Goal: Book appointment/travel/reservation

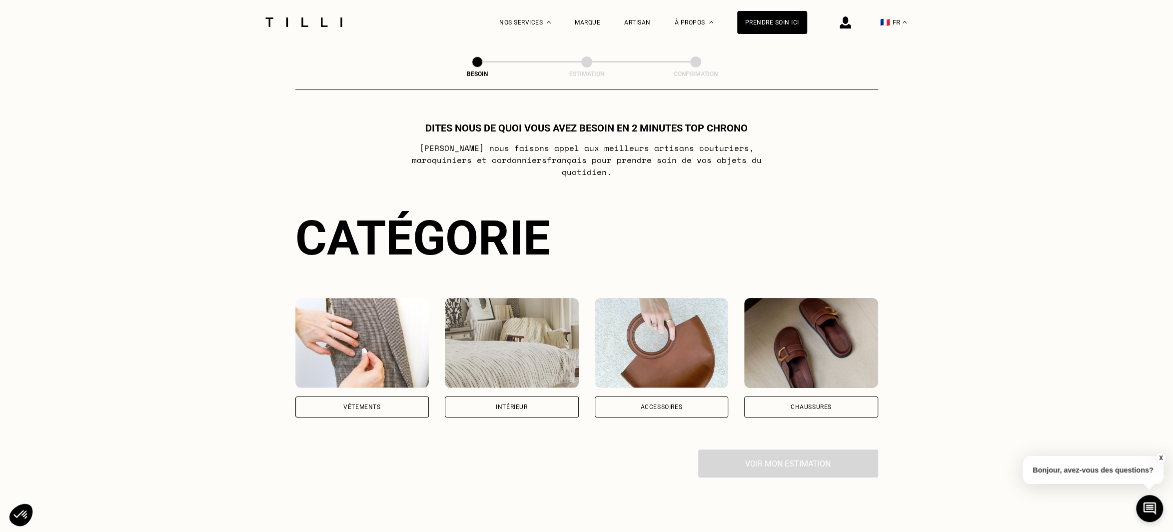
click at [375, 404] on div "Vêtements" at bounding box center [361, 407] width 37 height 6
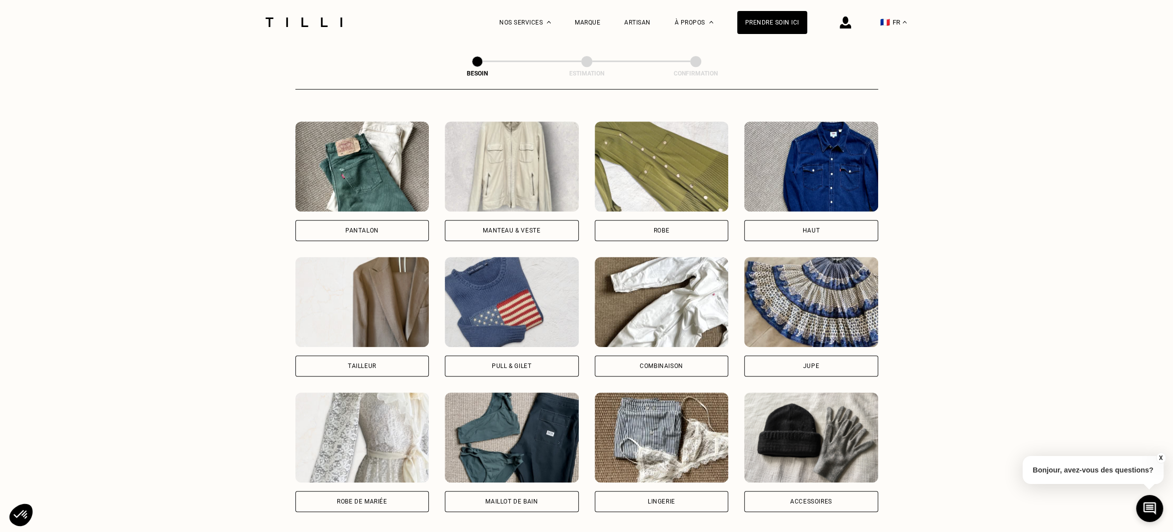
scroll to position [447, 0]
click at [514, 164] on img at bounding box center [512, 167] width 134 height 90
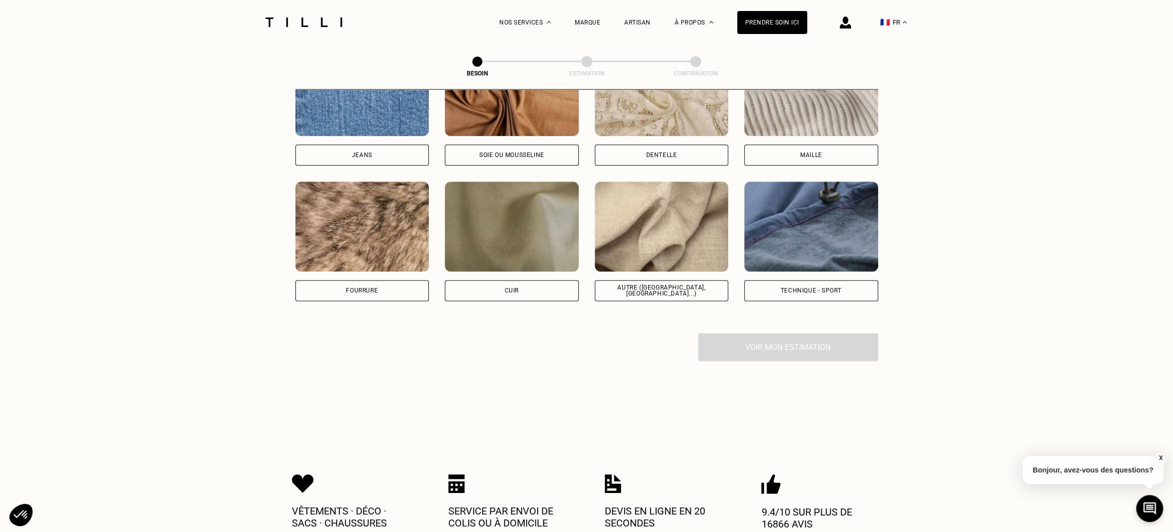
scroll to position [1132, 0]
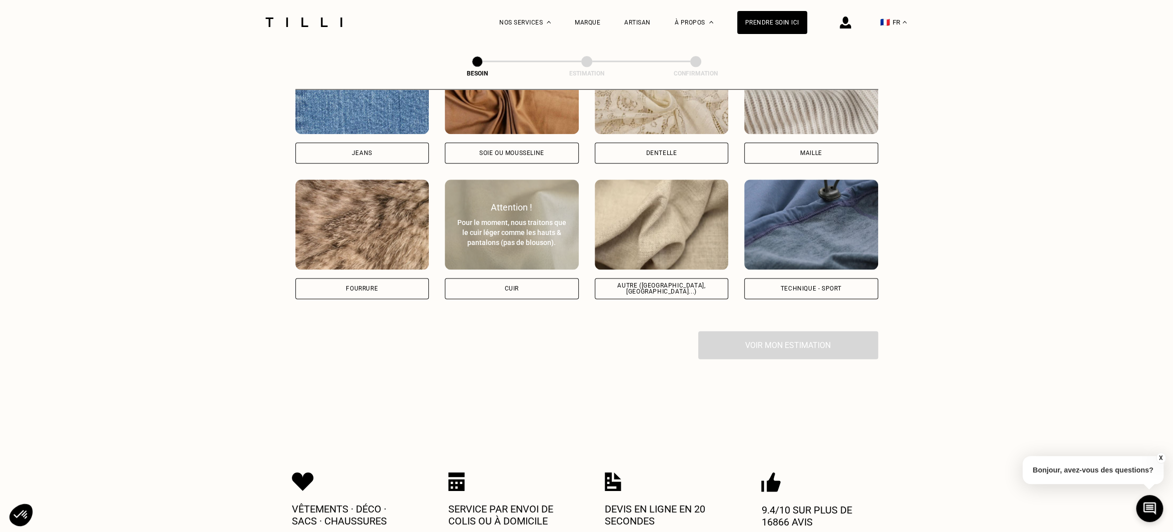
click at [514, 207] on div "Attention ! Pour le moment, nous traitons que le cuir léger comme les hauts & p…" at bounding box center [512, 224] width 134 height 45
select select "FR"
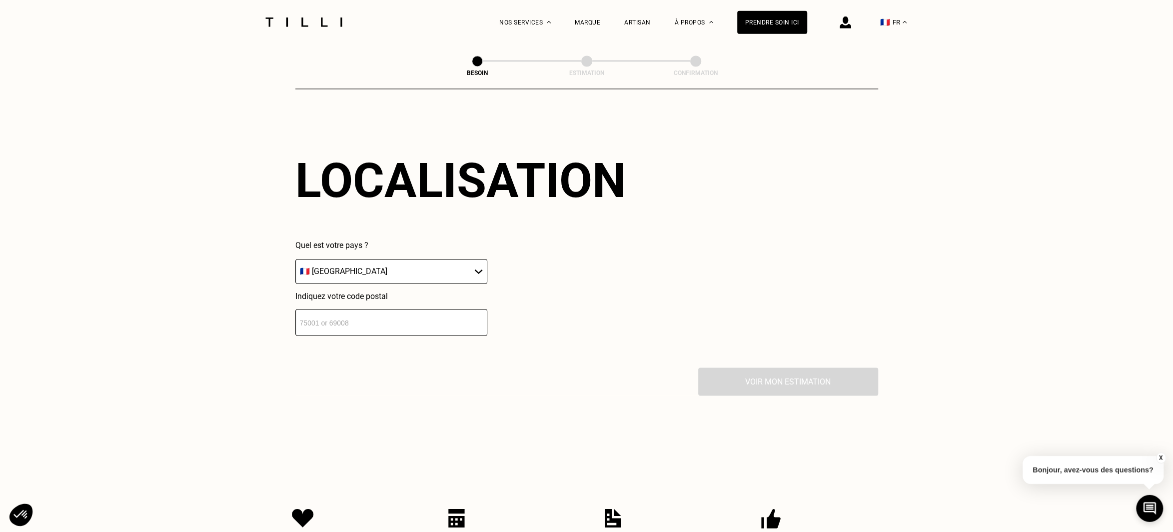
scroll to position [1343, 0]
click at [415, 320] on input "number" at bounding box center [391, 321] width 192 height 26
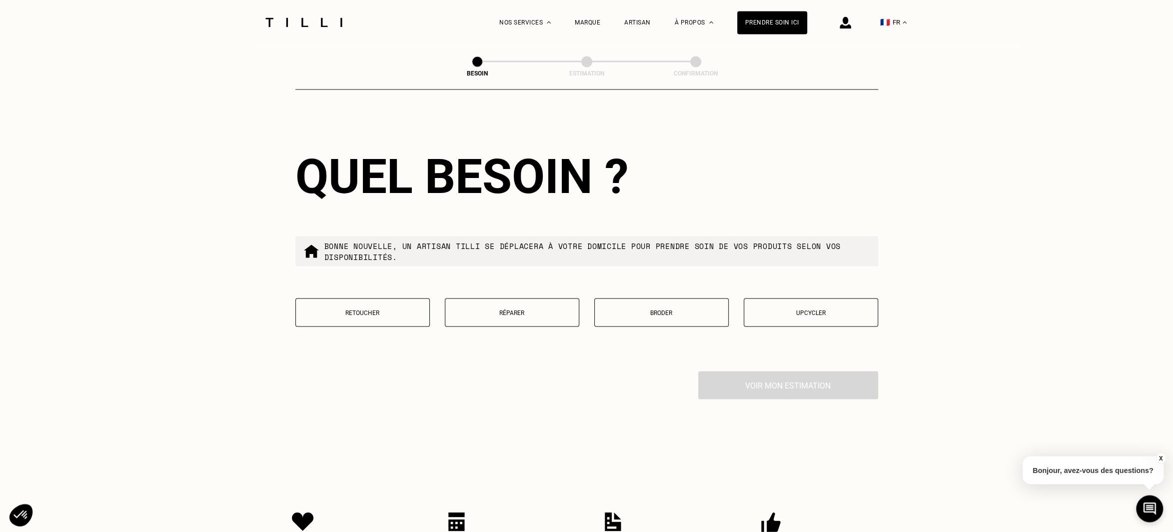
scroll to position [1594, 0]
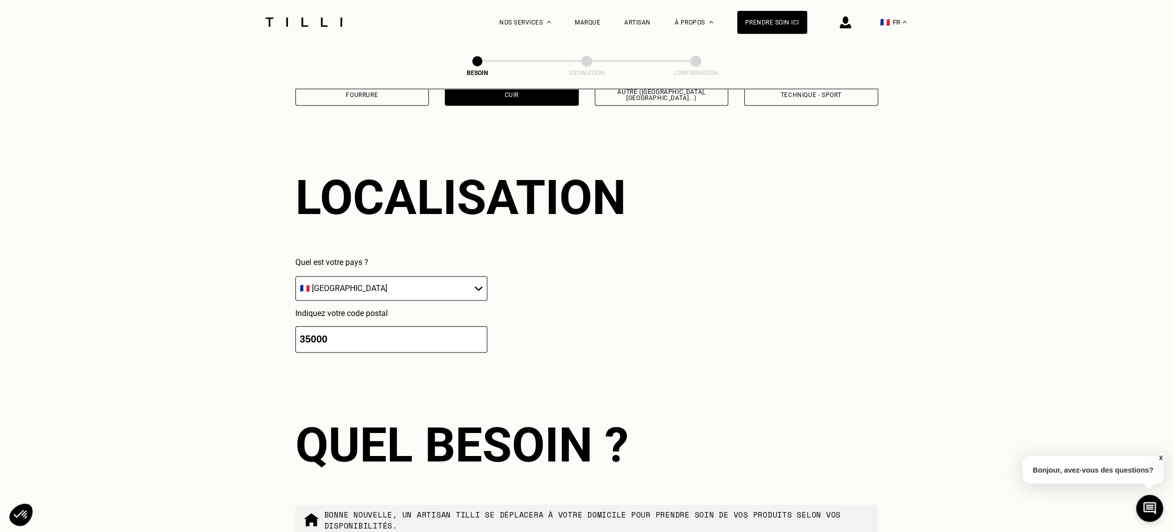
type input "35000"
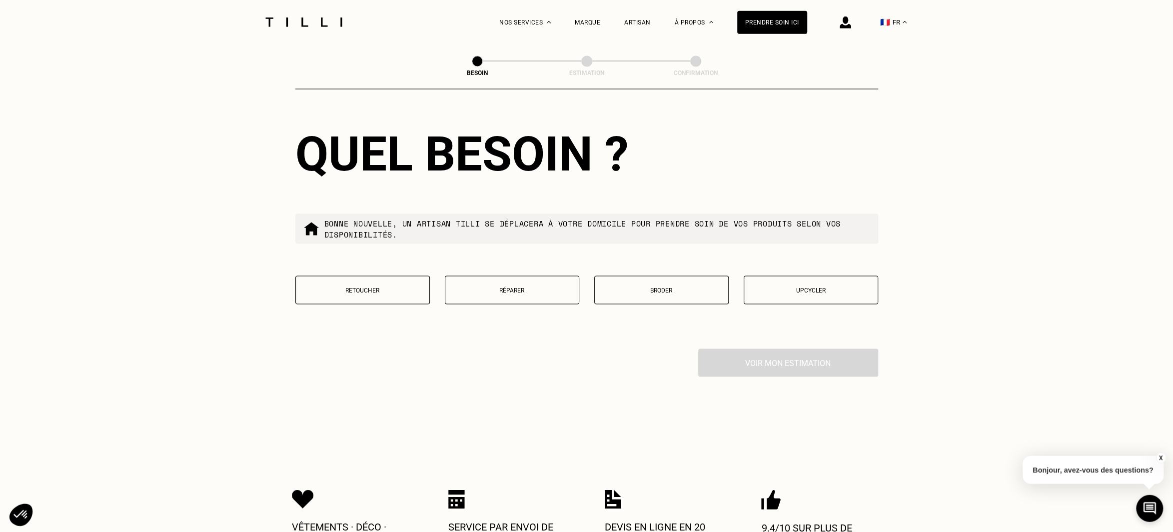
scroll to position [1614, 0]
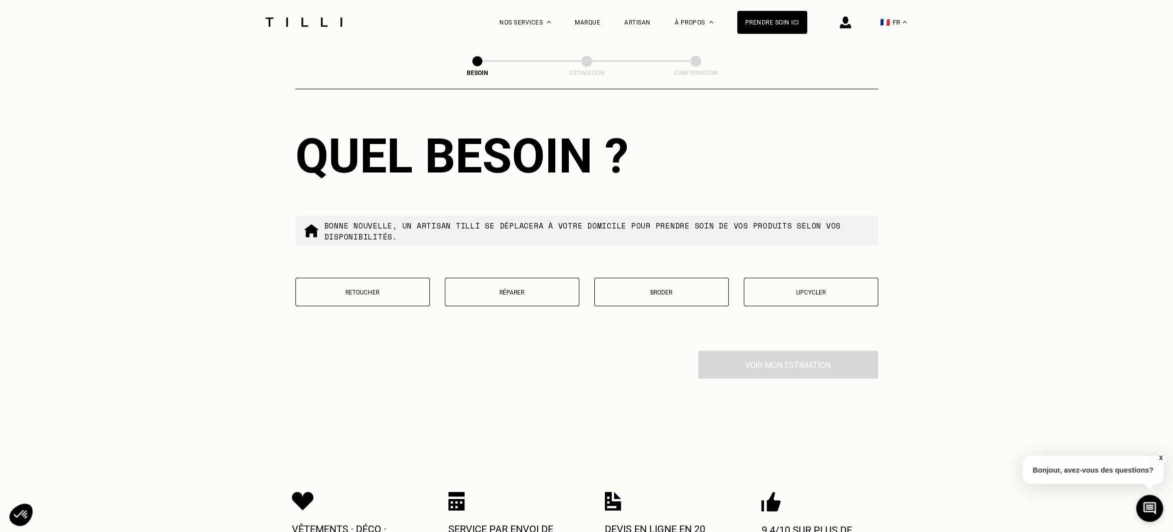
click at [513, 291] on p "Réparer" at bounding box center [511, 292] width 123 height 7
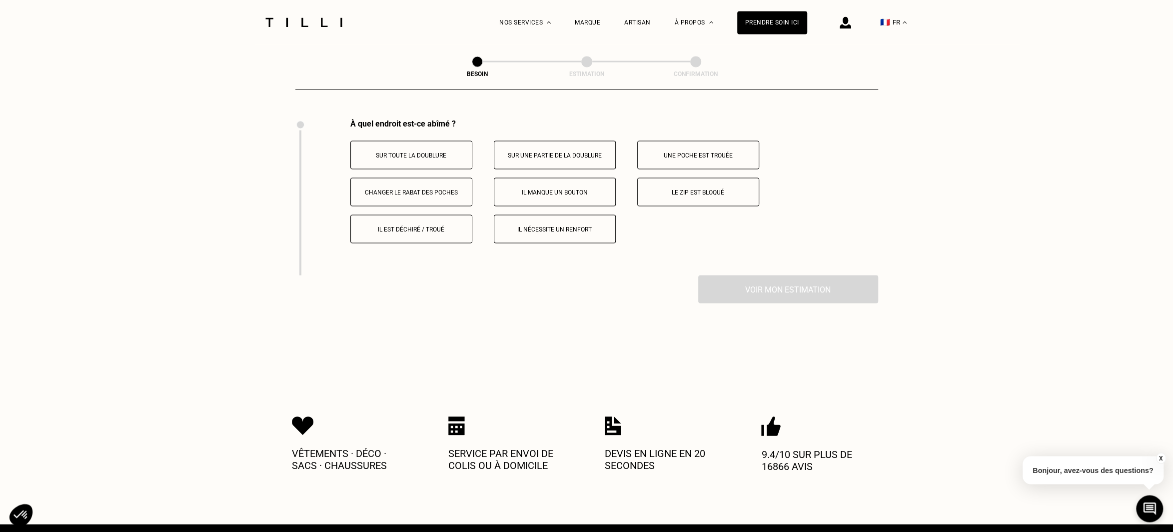
scroll to position [1845, 0]
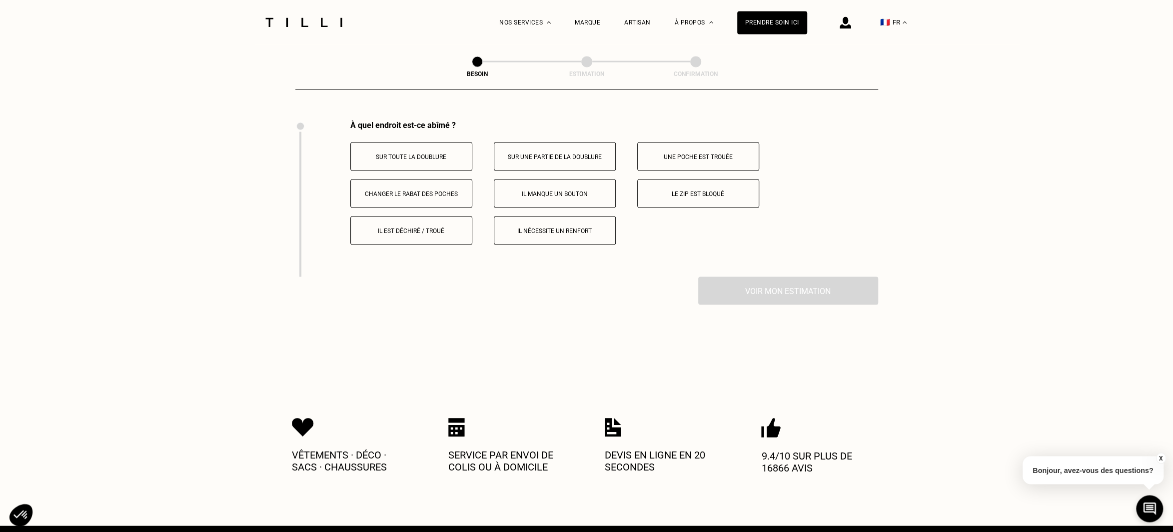
click at [679, 192] on p "Le zip est bloqué" at bounding box center [698, 193] width 111 height 7
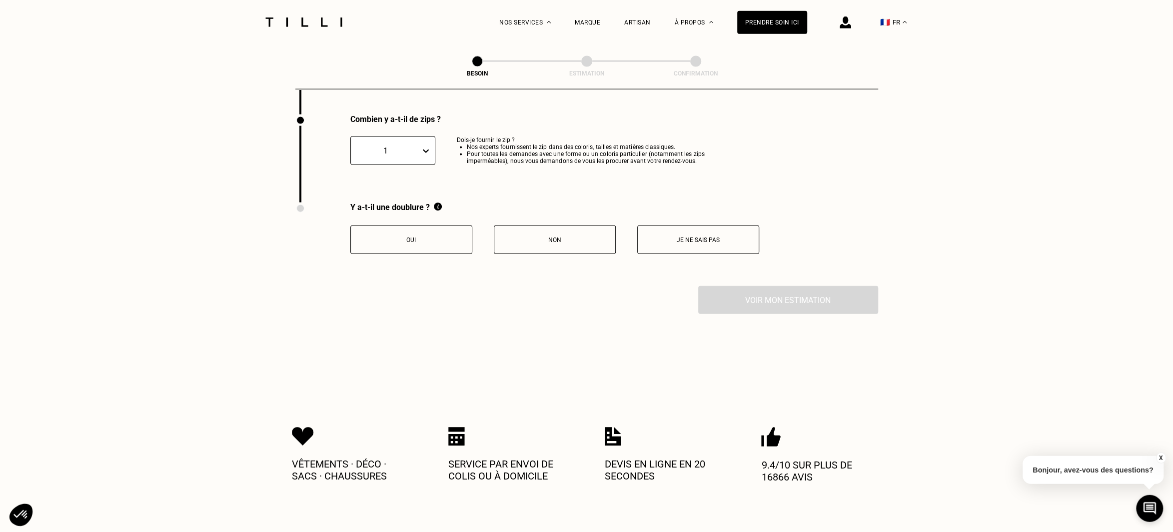
scroll to position [2008, 0]
click at [657, 241] on p "Je ne sais pas" at bounding box center [698, 238] width 111 height 7
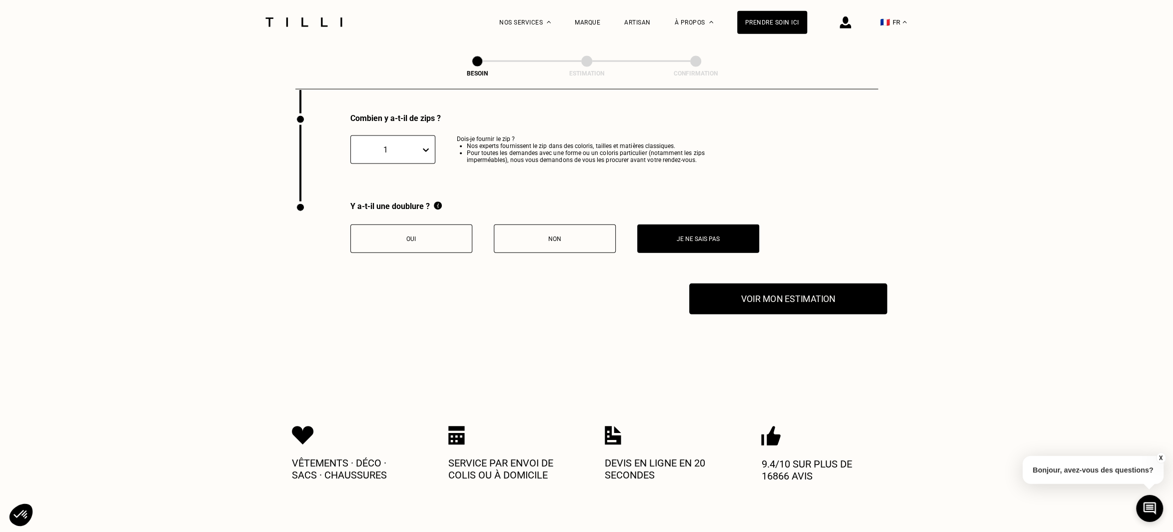
click at [764, 306] on button "Voir mon estimation" at bounding box center [788, 298] width 198 height 31
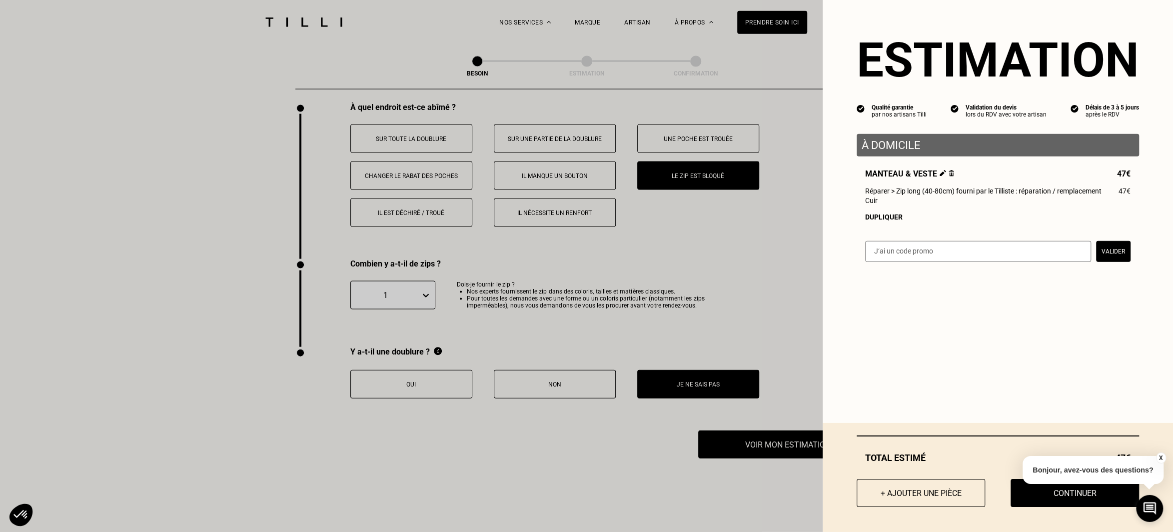
scroll to position [1862, 0]
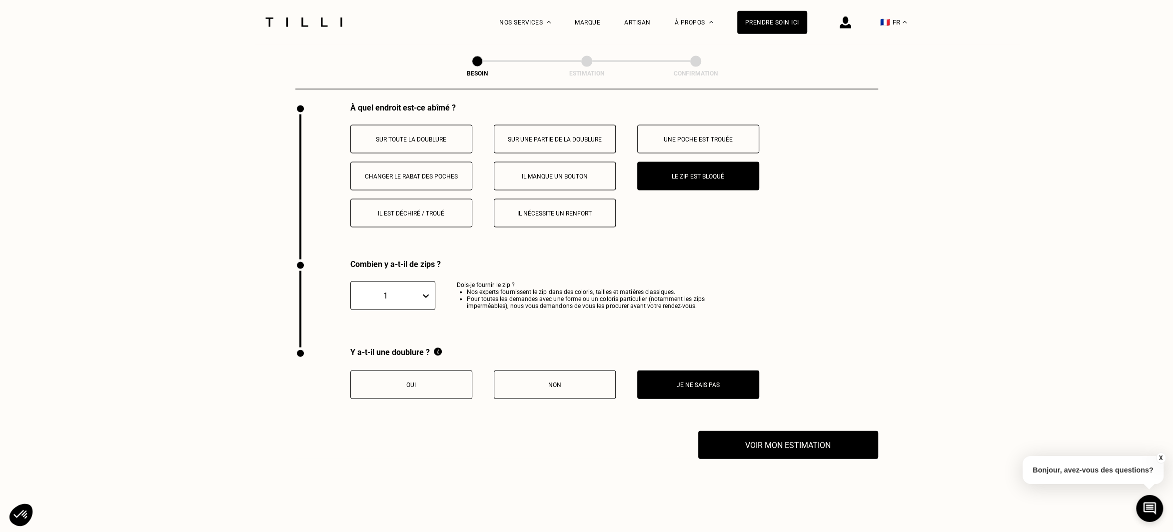
click at [406, 386] on p "Oui" at bounding box center [411, 384] width 111 height 7
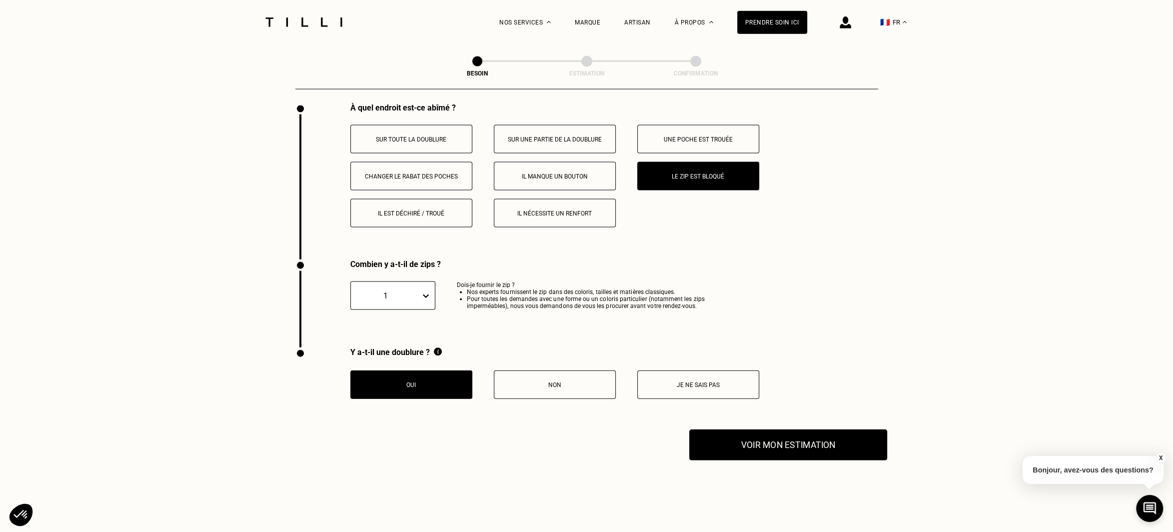
click at [780, 452] on button "Voir mon estimation" at bounding box center [788, 444] width 198 height 31
click at [551, 387] on p "Non" at bounding box center [554, 384] width 111 height 7
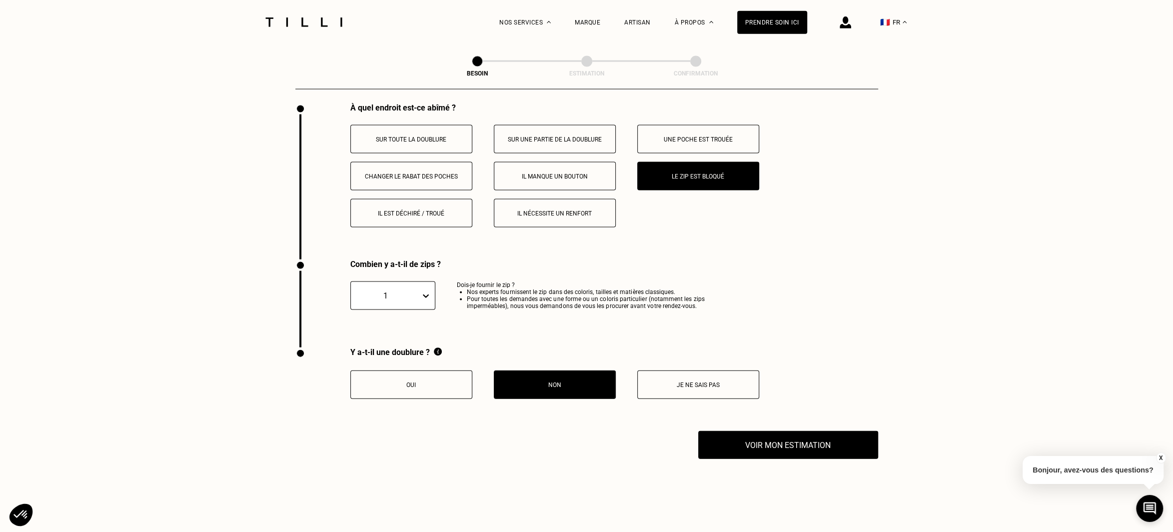
drag, startPoint x: 723, startPoint y: 446, endPoint x: 573, endPoint y: 463, distance: 150.9
click at [723, 446] on button "Voir mon estimation" at bounding box center [788, 445] width 180 height 28
click at [679, 383] on button "Je ne sais pas" at bounding box center [698, 384] width 122 height 28
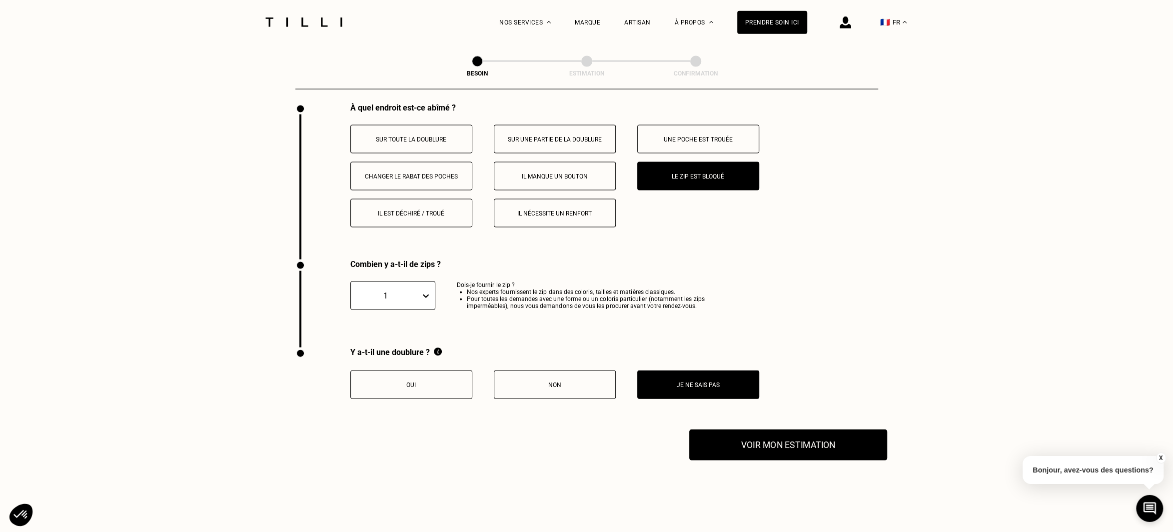
click at [792, 446] on button "Voir mon estimation" at bounding box center [788, 444] width 198 height 31
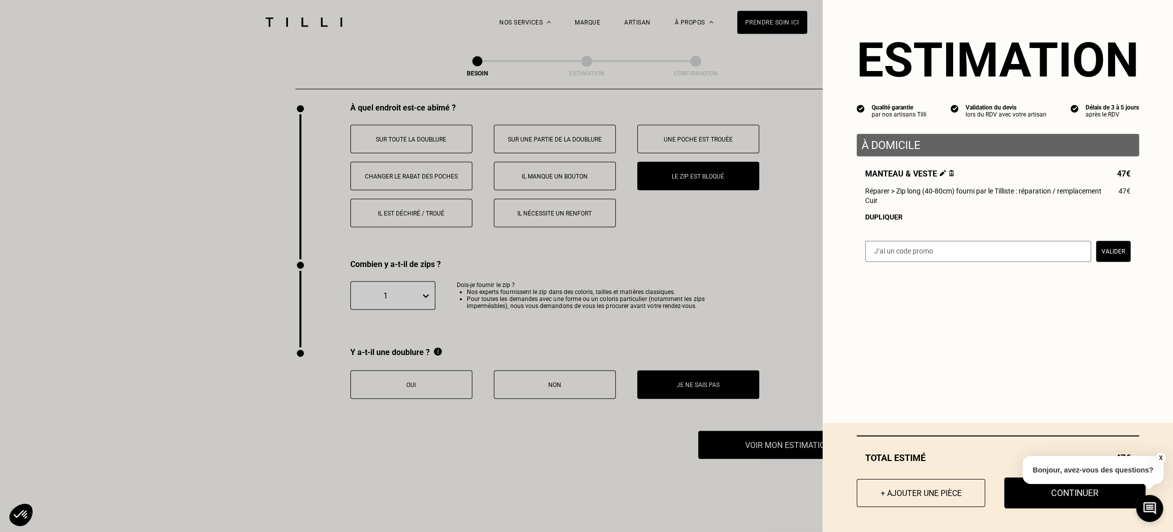
click at [1075, 497] on button "Continuer" at bounding box center [1074, 492] width 141 height 31
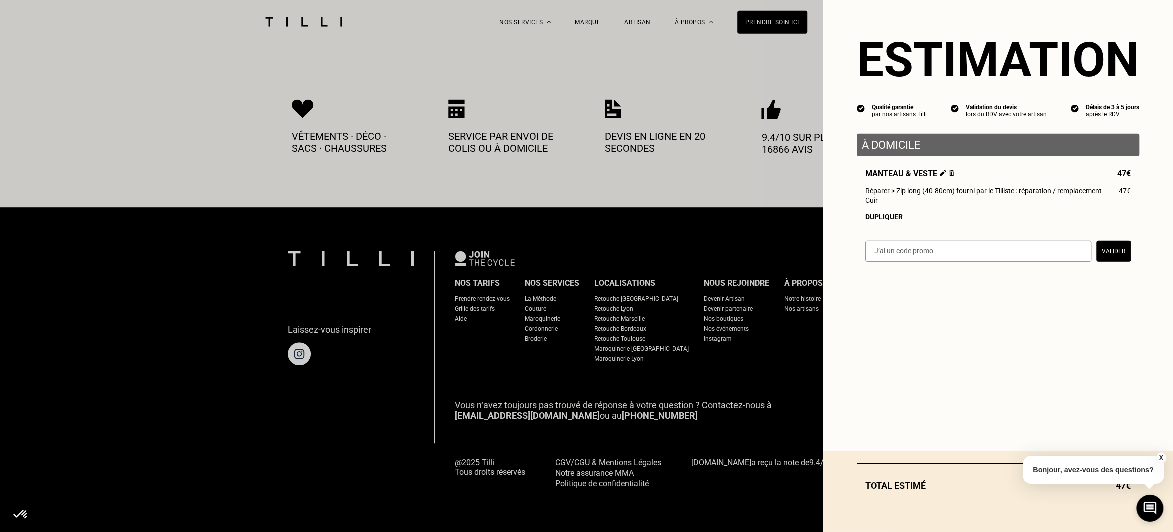
scroll to position [481, 0]
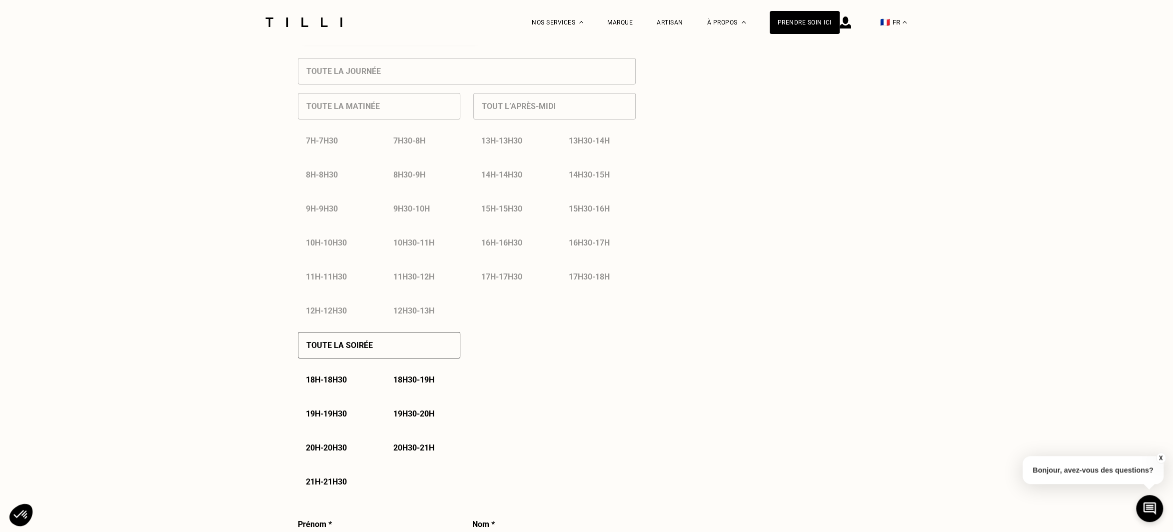
select select "FR"
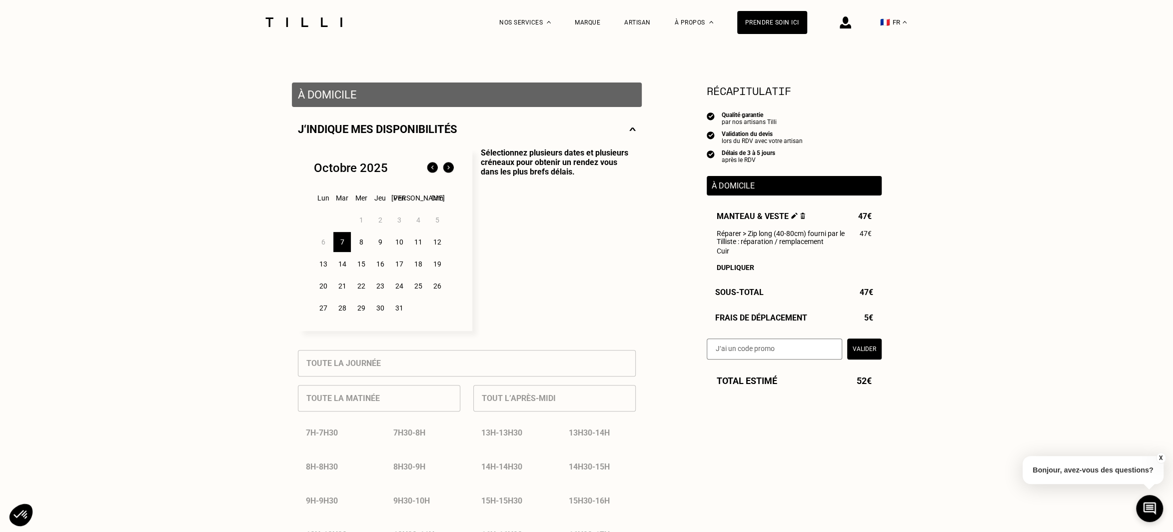
scroll to position [158, 0]
